Goal: Task Accomplishment & Management: Use online tool/utility

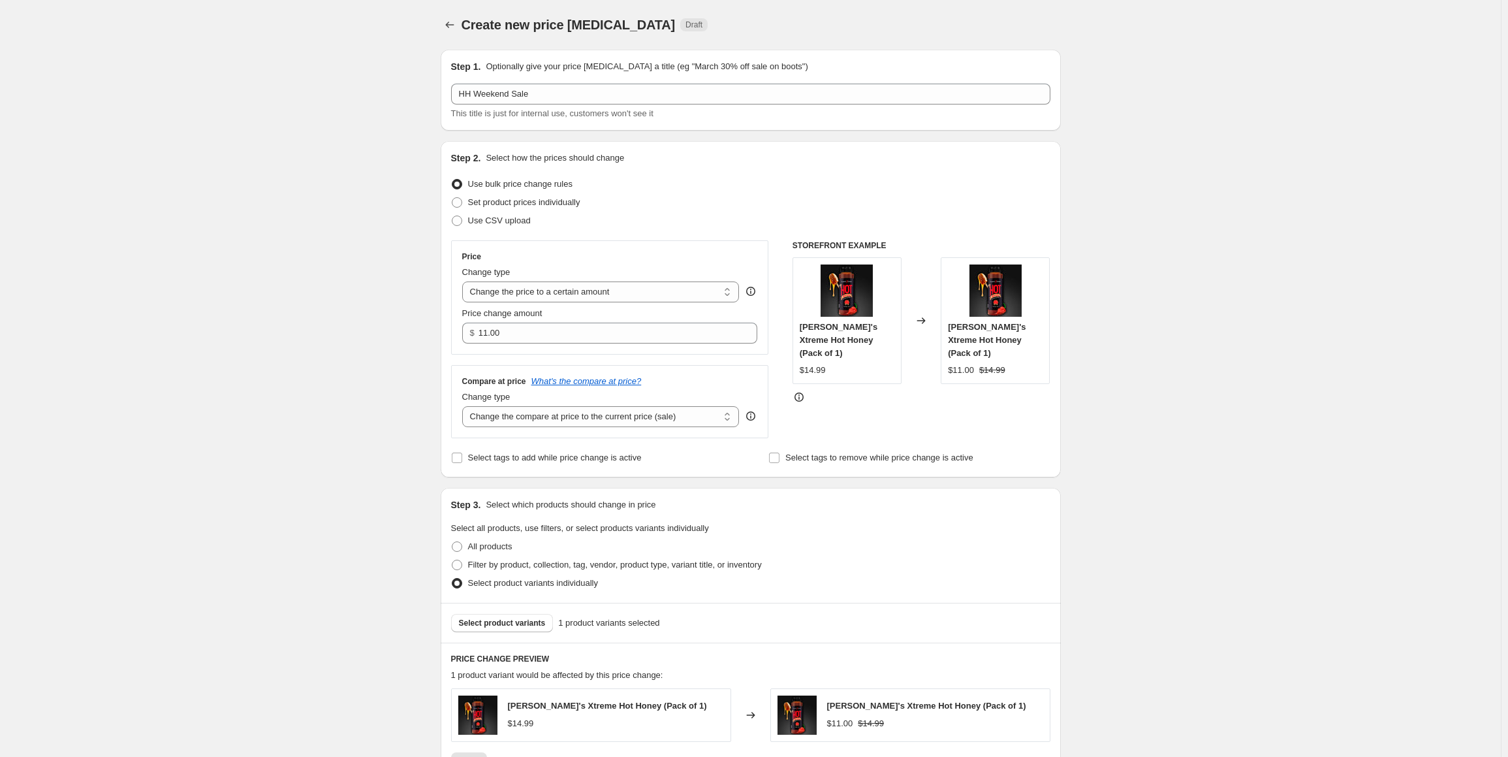
scroll to position [225, 0]
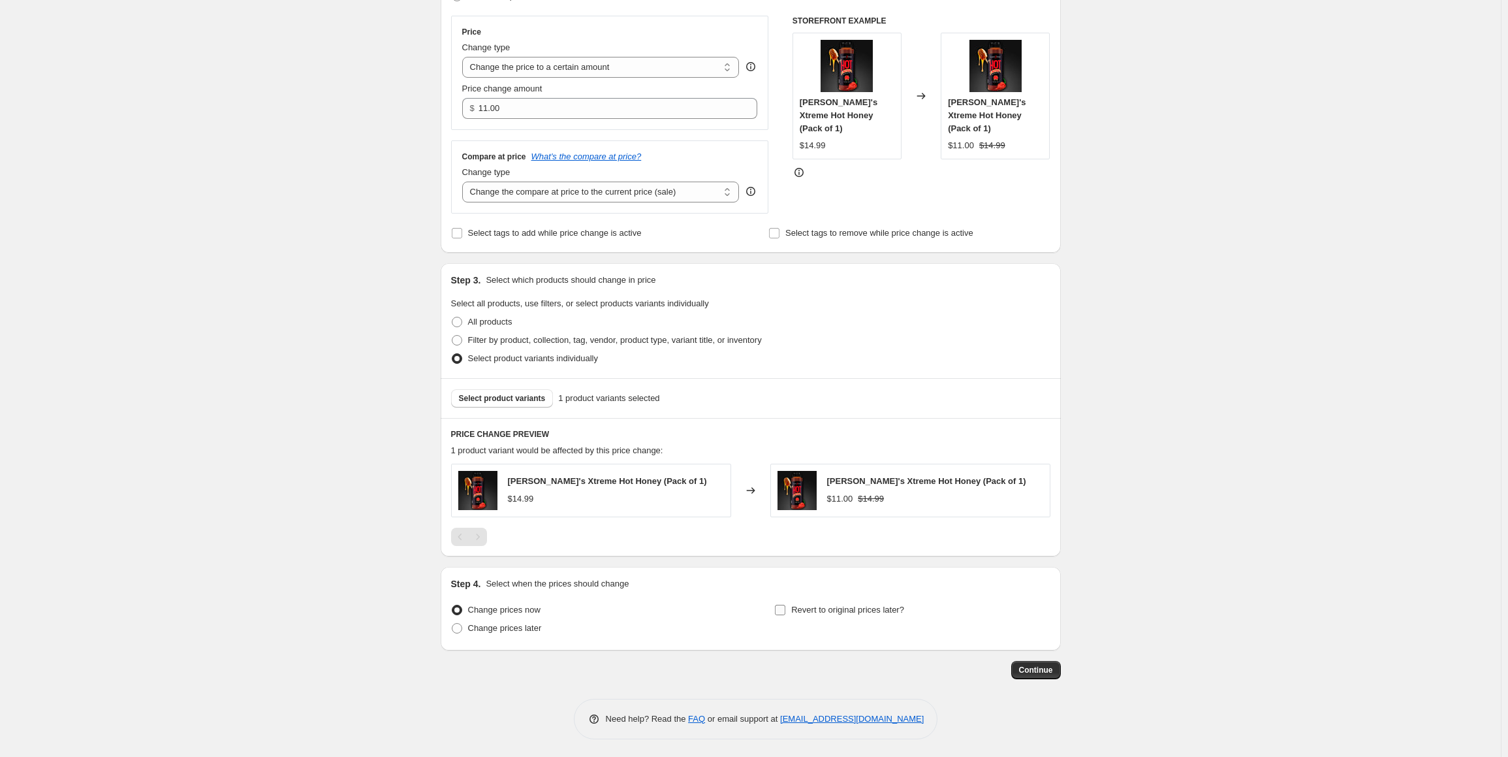
click at [798, 608] on span "Revert to original prices later?" at bounding box center [847, 610] width 113 height 10
click at [785, 608] on input "Revert to original prices later?" at bounding box center [780, 610] width 10 height 10
checkbox input "true"
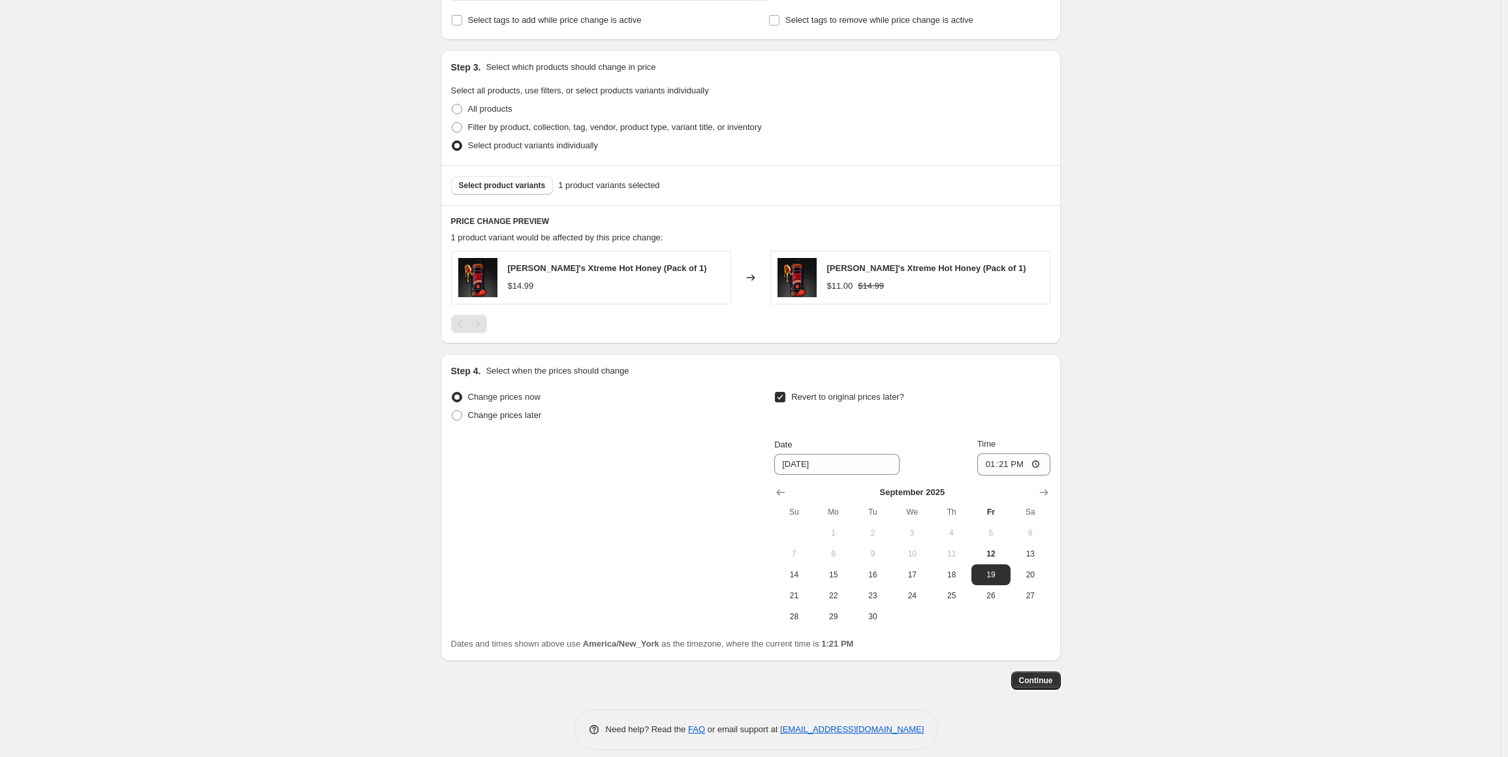
scroll to position [448, 0]
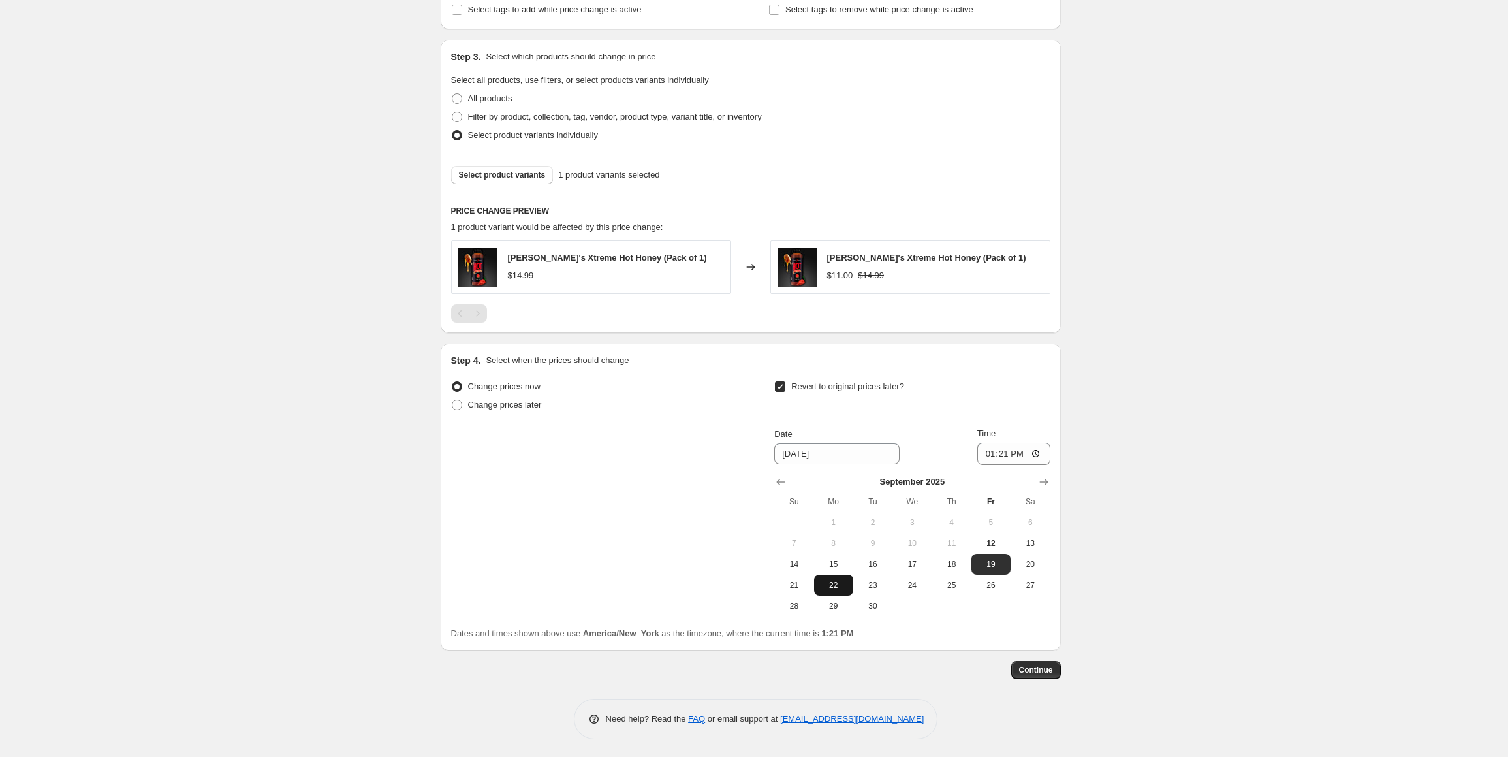
click at [838, 582] on span "22" at bounding box center [833, 585] width 29 height 10
type input "[DATE]"
click at [1009, 451] on input "13:21" at bounding box center [1013, 454] width 73 height 22
click at [996, 454] on input "13:21" at bounding box center [1013, 454] width 73 height 22
click at [996, 454] on input "21:21" at bounding box center [1013, 454] width 73 height 22
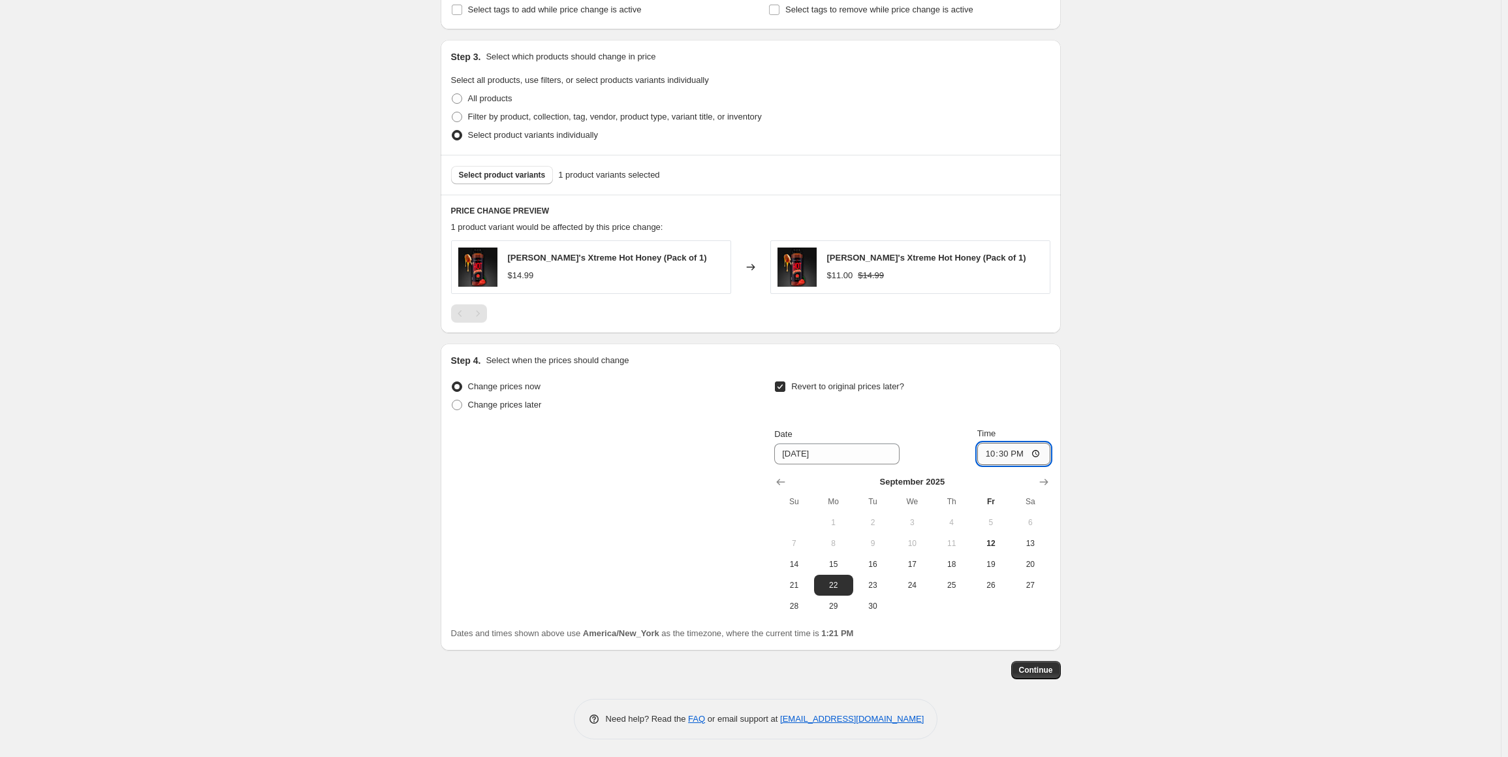
type input "10:30"
drag, startPoint x: 1132, startPoint y: 442, endPoint x: 1131, endPoint y: 458, distance: 16.4
click at [1132, 443] on div "Create new price [MEDICAL_DATA]. This page is ready Create new price [MEDICAL_D…" at bounding box center [750, 155] width 1501 height 1207
click at [1049, 662] on button "Continue" at bounding box center [1036, 670] width 50 height 18
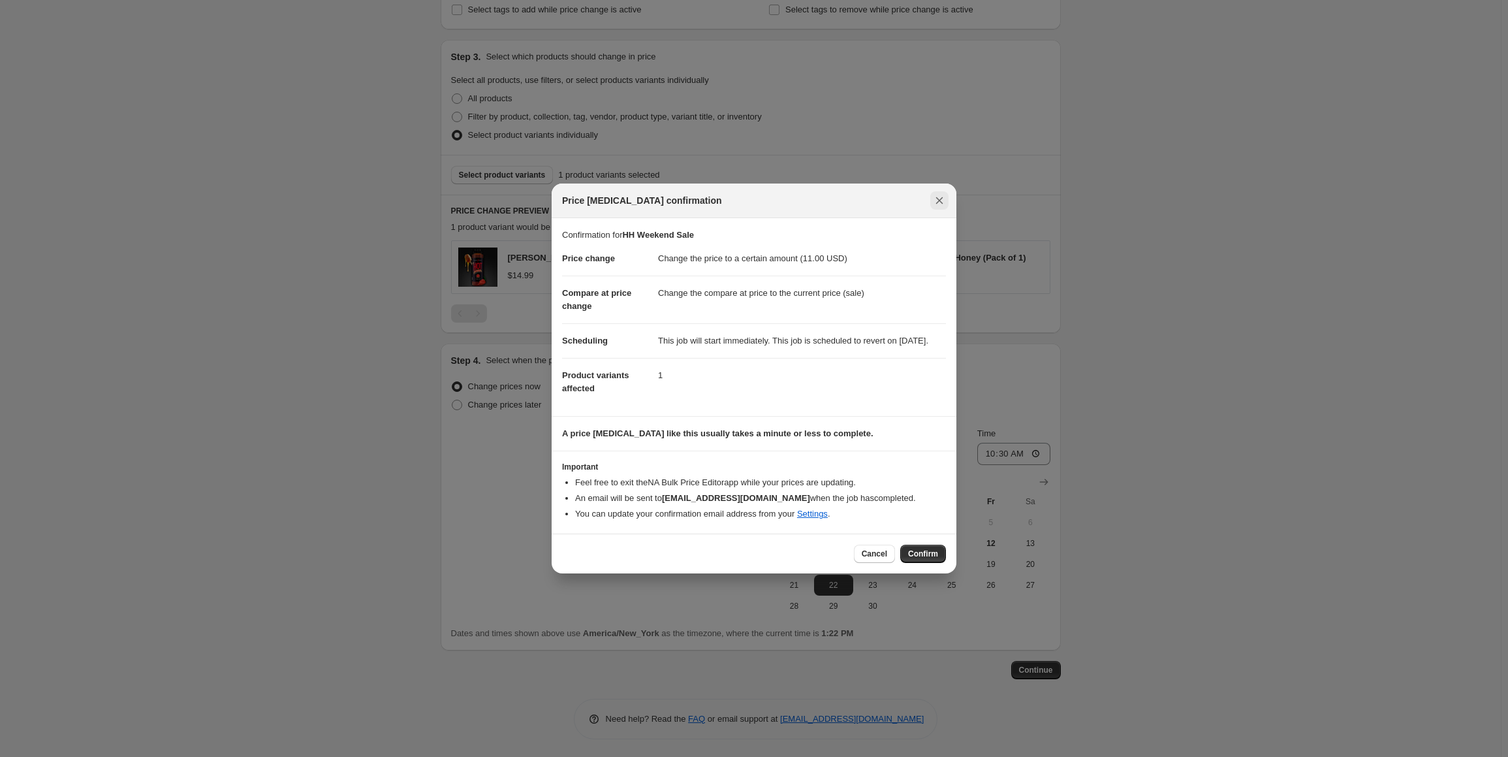
click at [938, 199] on icon "Close" at bounding box center [939, 200] width 13 height 13
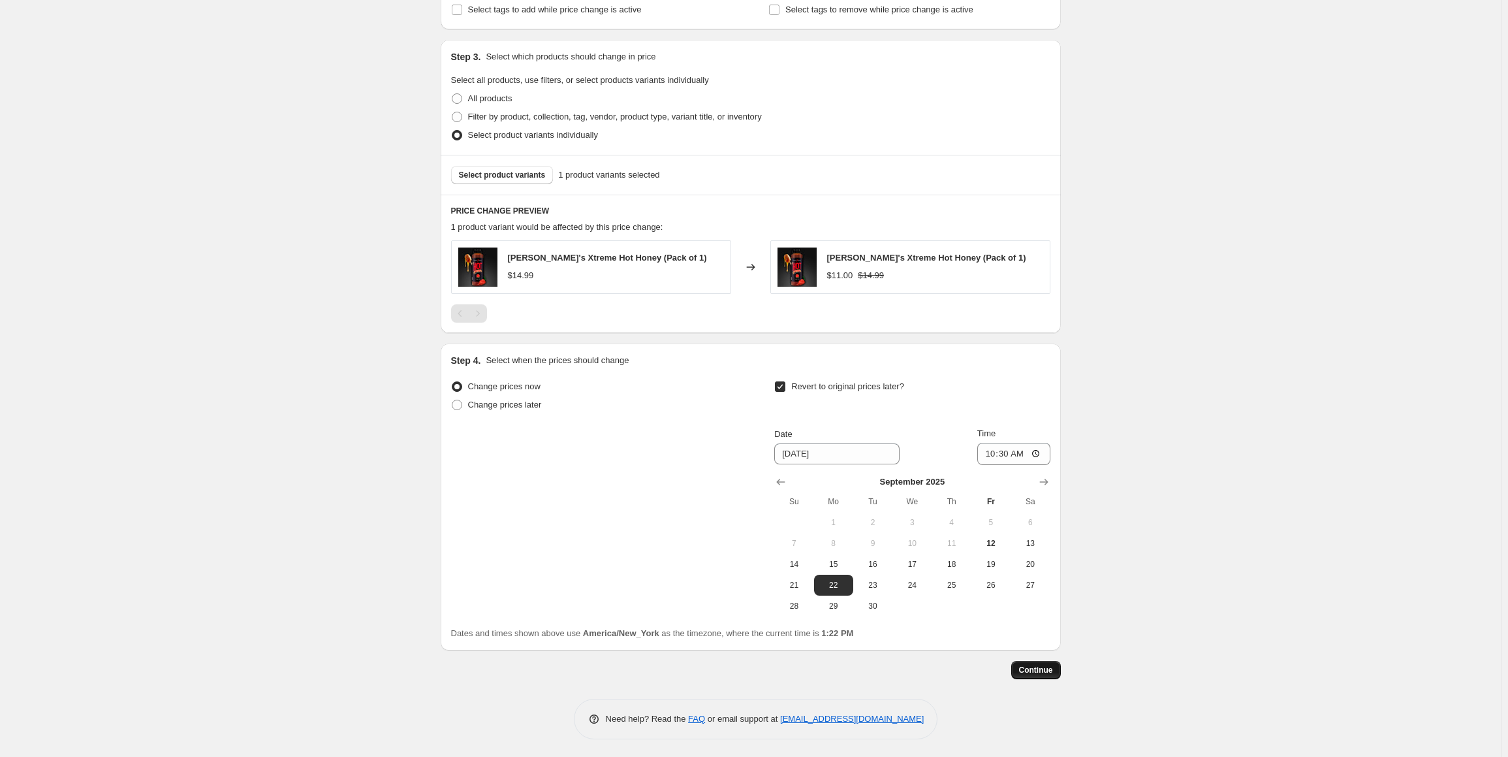
click at [1053, 672] on span "Continue" at bounding box center [1036, 670] width 34 height 10
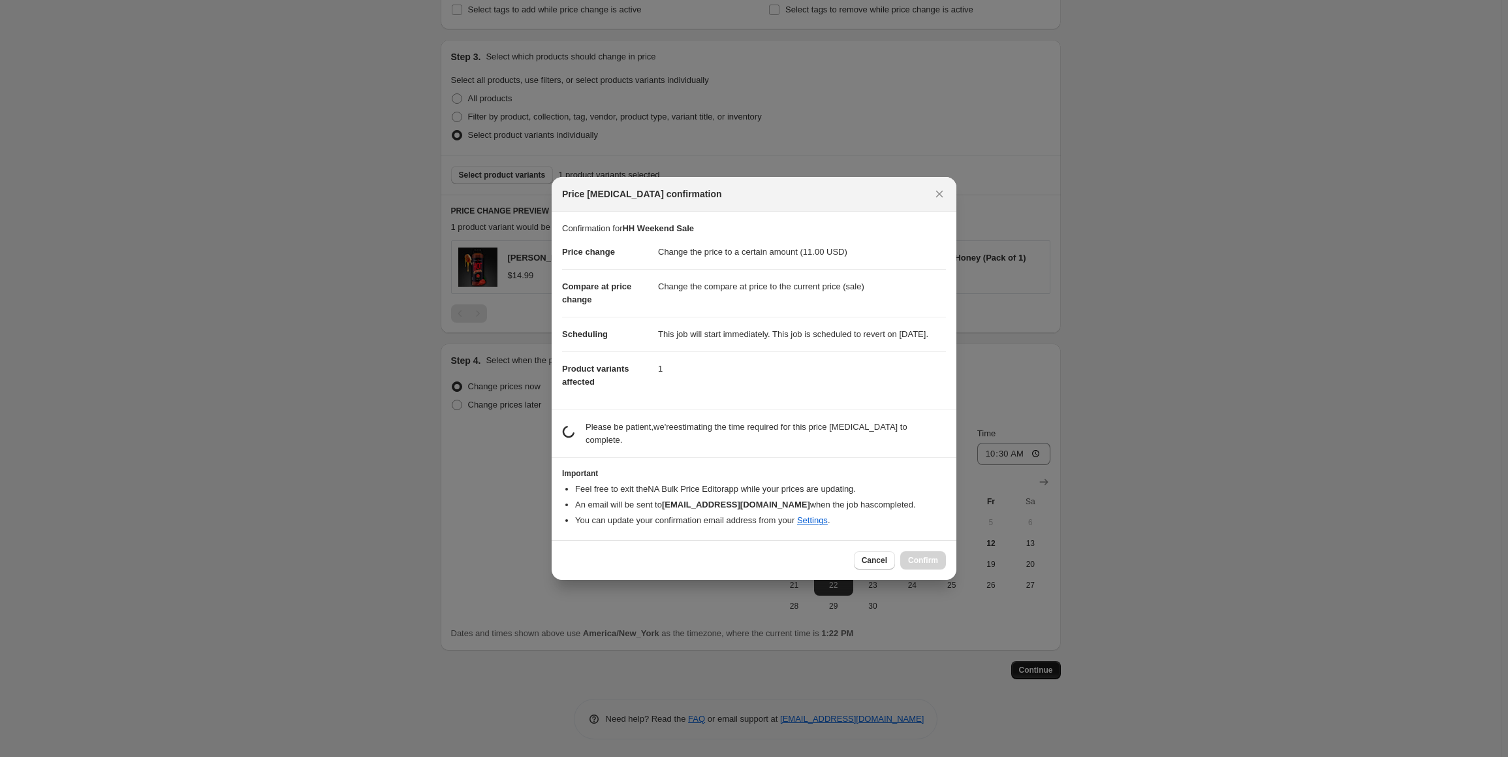
scroll to position [0, 0]
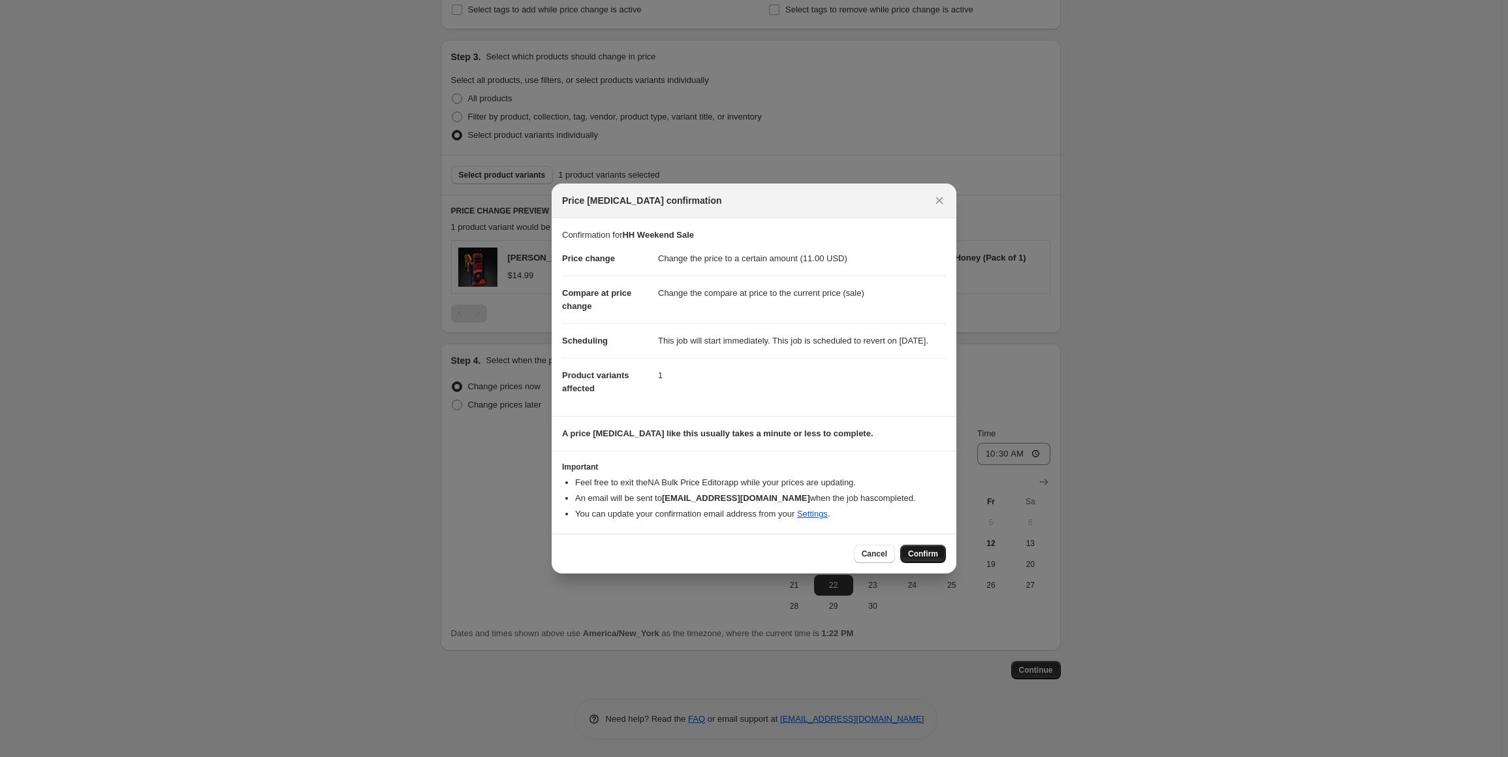
click at [928, 559] on span "Confirm" at bounding box center [923, 553] width 30 height 10
